Goal: Navigation & Orientation: Find specific page/section

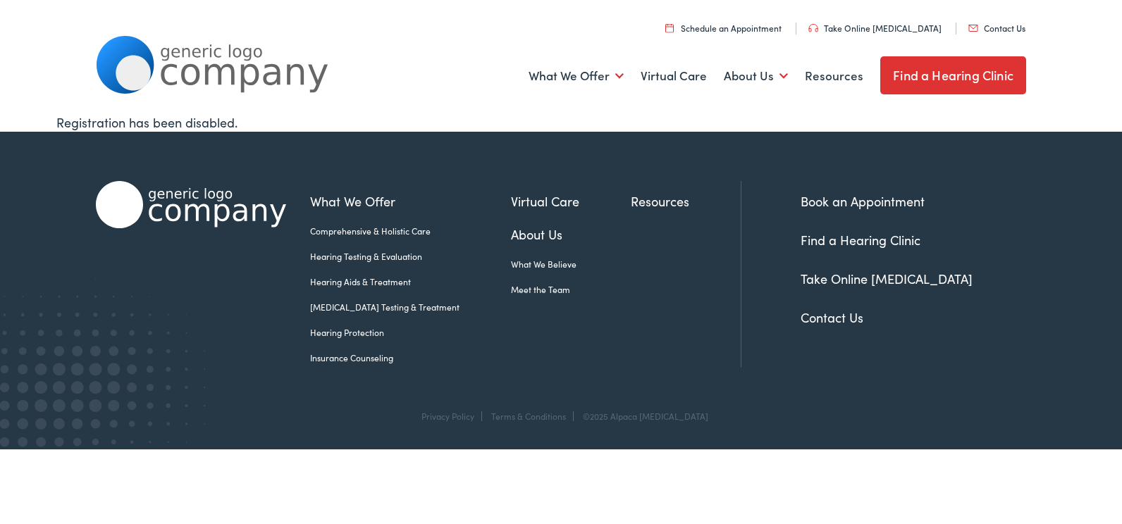
click at [920, 78] on link "Find a Hearing Clinic" at bounding box center [953, 75] width 146 height 38
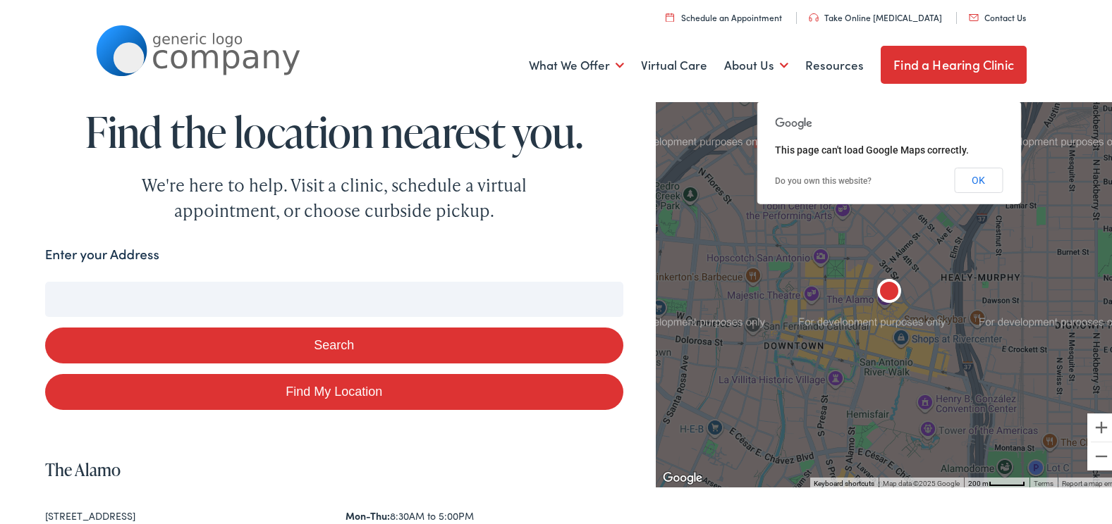
click at [192, 290] on input "Enter your Address" at bounding box center [334, 296] width 578 height 35
type input "78"
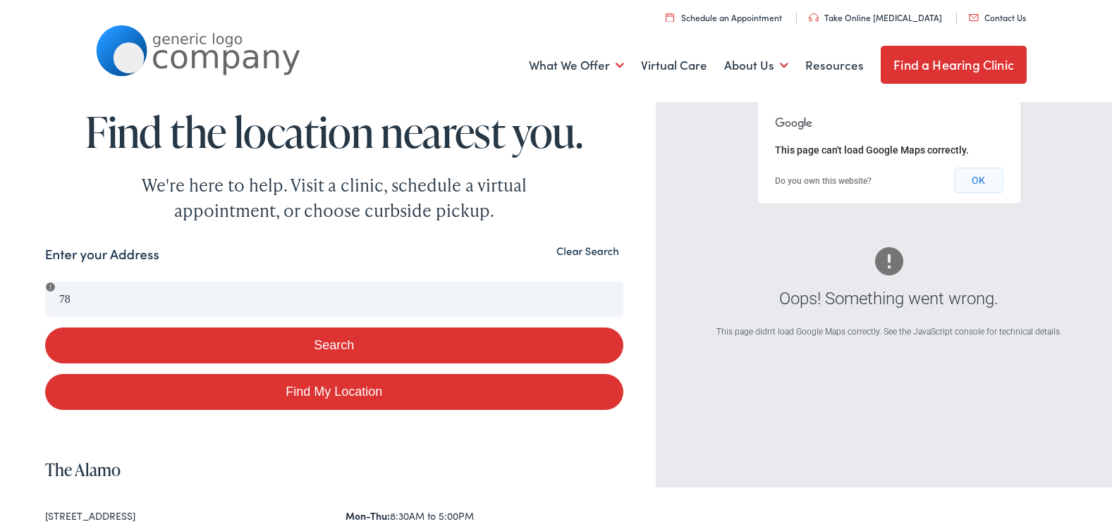
click at [966, 178] on button "OK" at bounding box center [978, 177] width 49 height 25
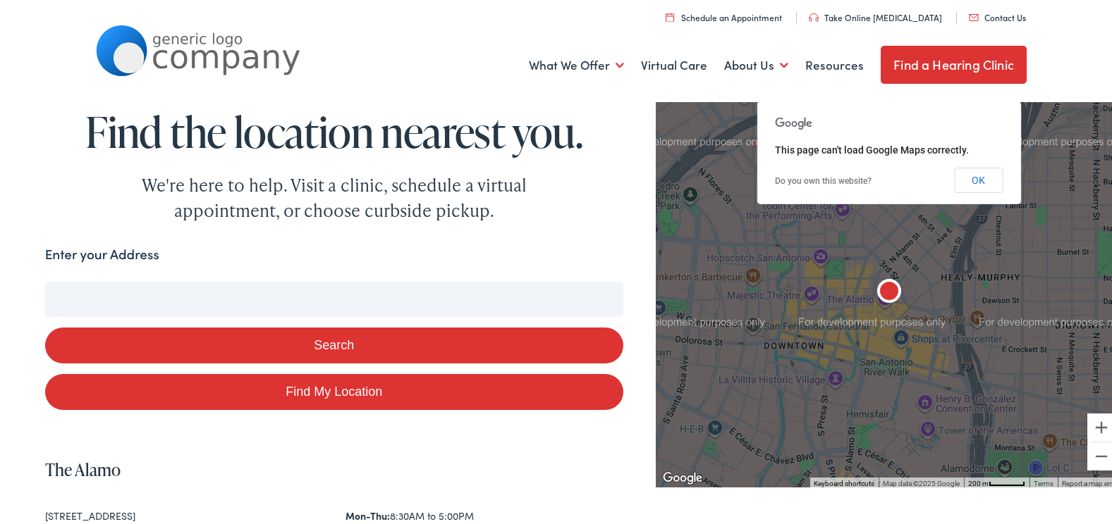
click at [105, 301] on input "Enter your Address" at bounding box center [334, 296] width 578 height 35
type input "7"
click at [312, 346] on button "Search" at bounding box center [334, 343] width 578 height 36
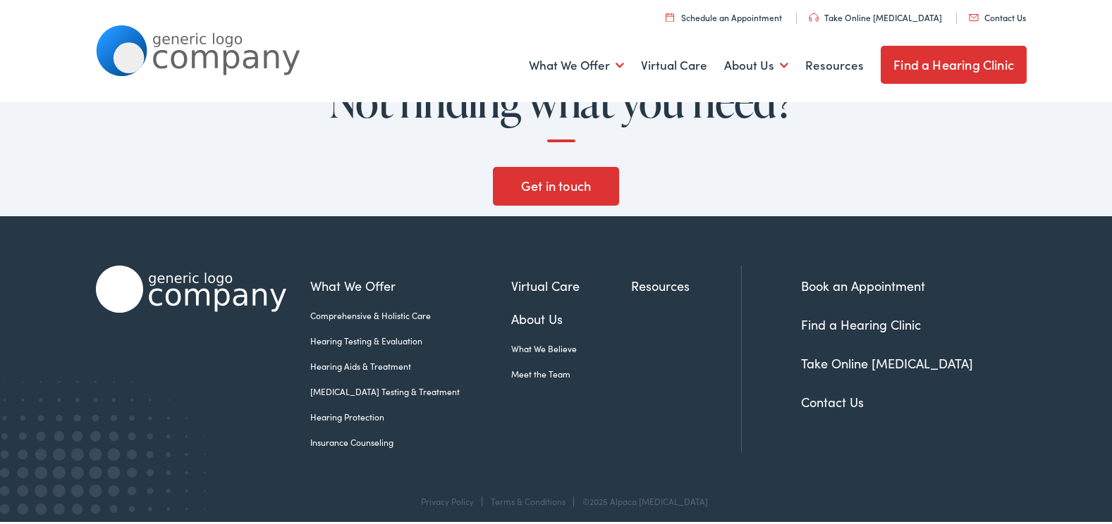
scroll to position [1513, 0]
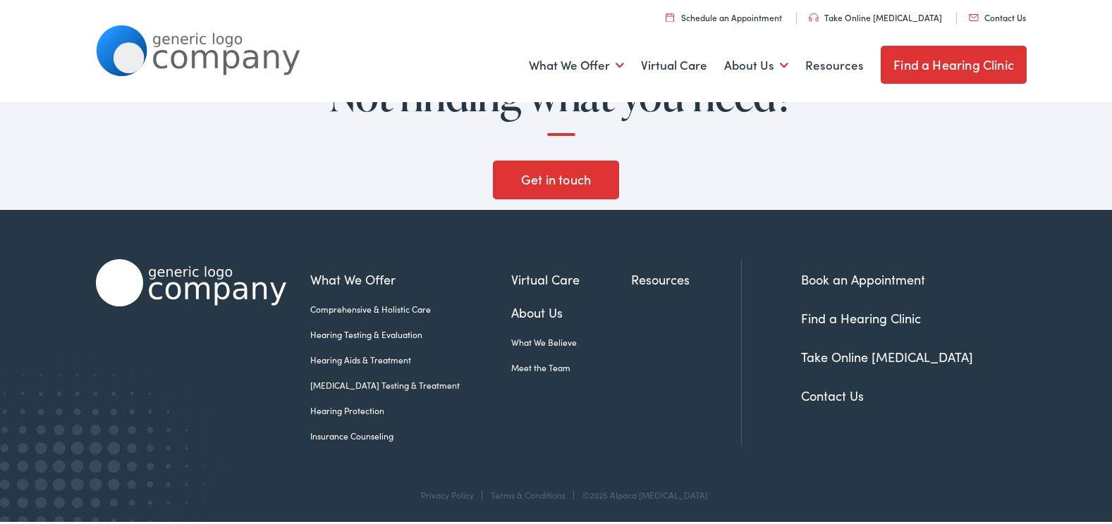
click at [816, 398] on link "Contact Us" at bounding box center [832, 393] width 63 height 18
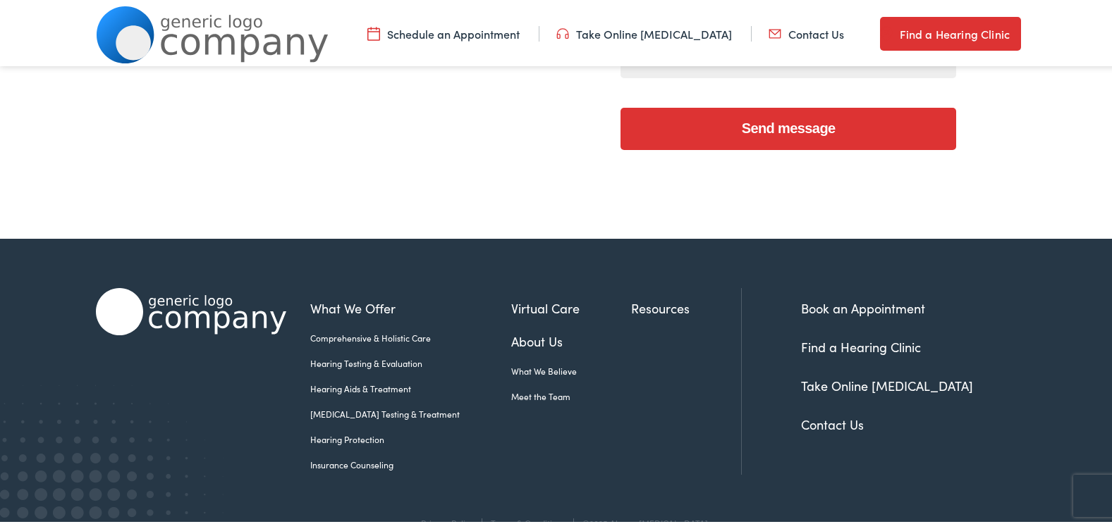
scroll to position [647, 0]
